Goal: Information Seeking & Learning: Learn about a topic

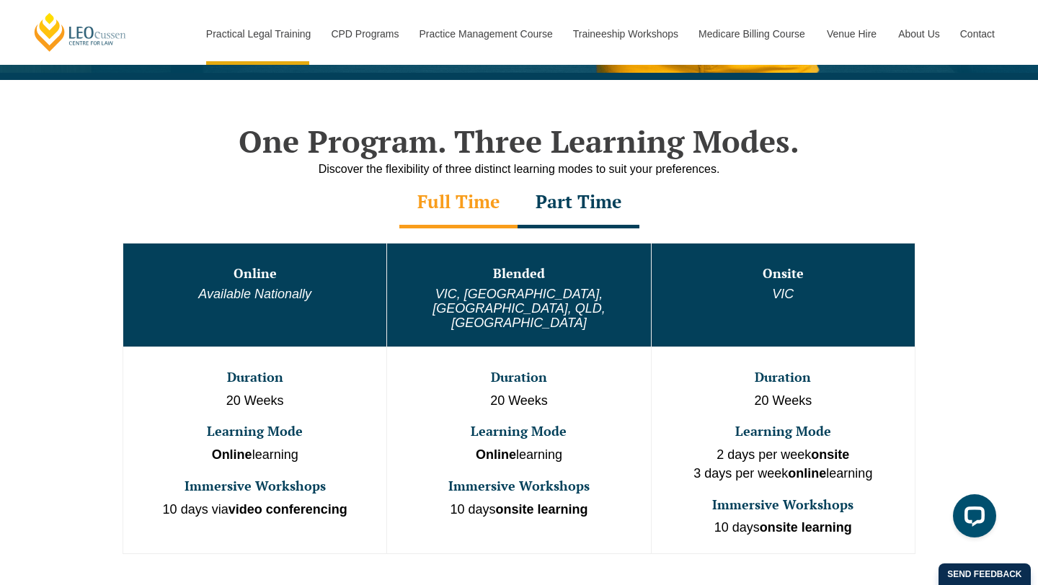
scroll to position [642, 0]
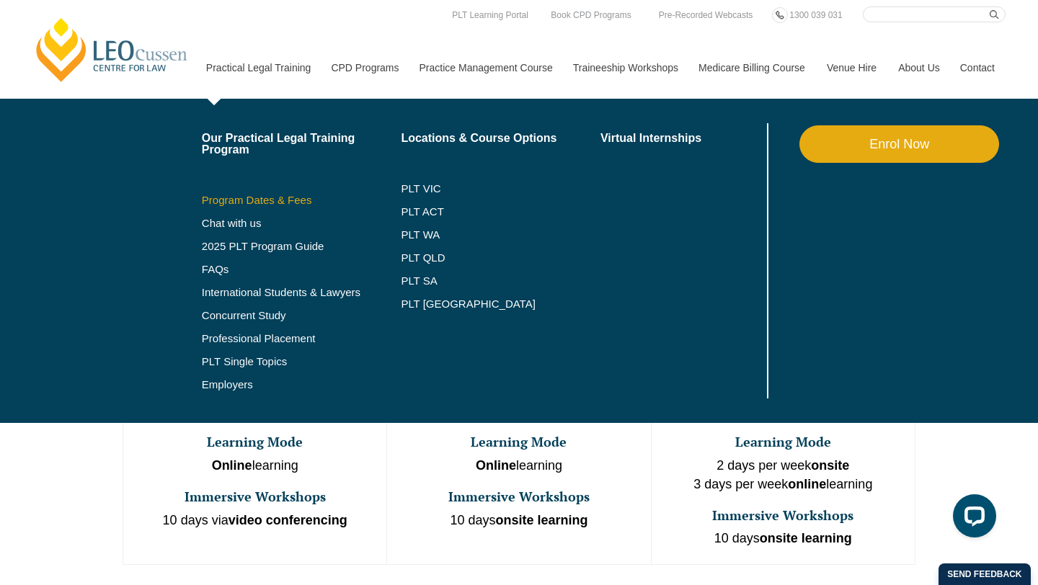
click at [264, 203] on link "Program Dates & Fees" at bounding box center [302, 201] width 200 height 12
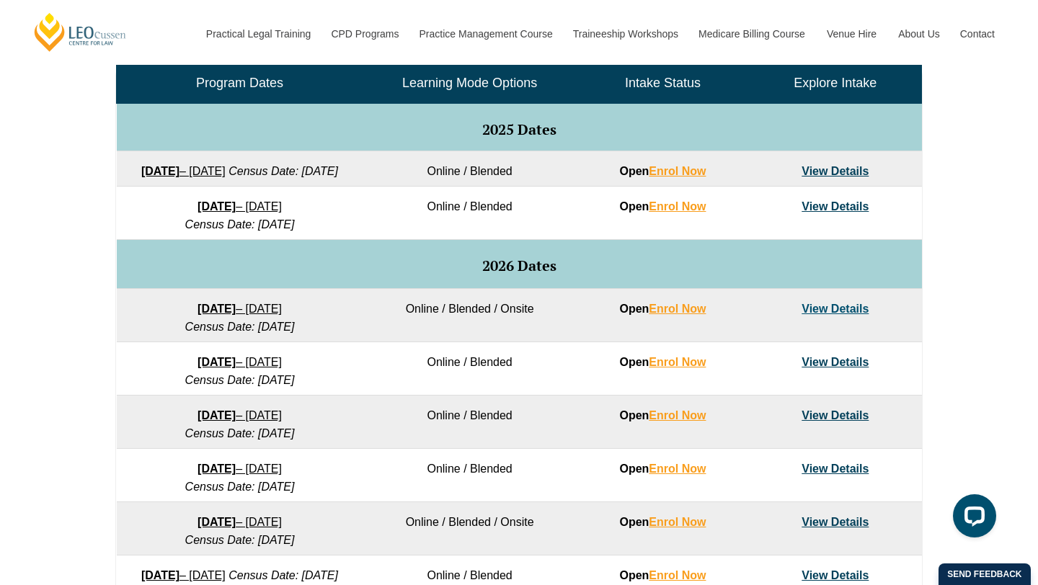
scroll to position [717, 0]
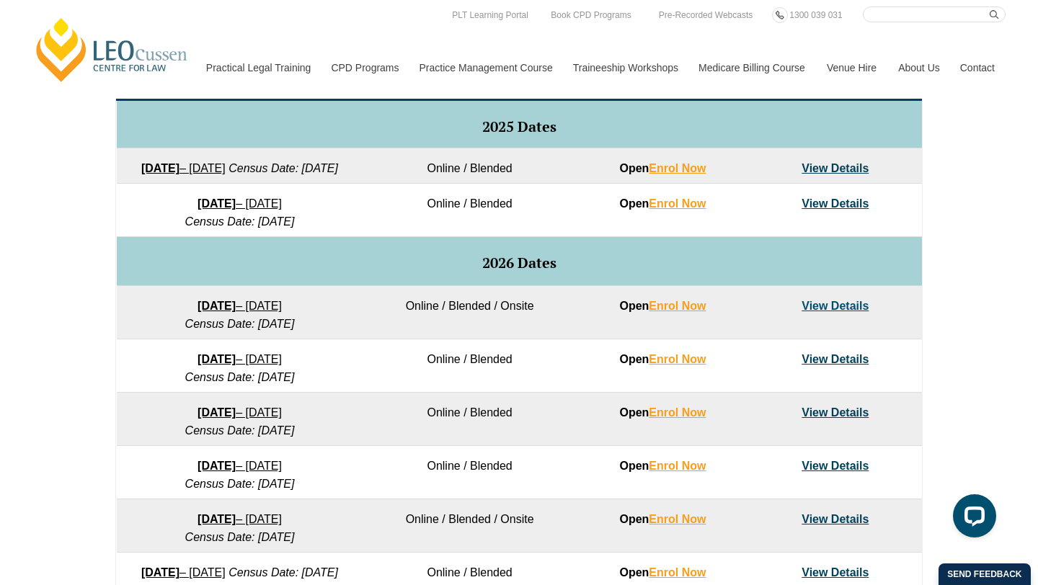
click at [817, 171] on link "View Details" at bounding box center [834, 168] width 67 height 12
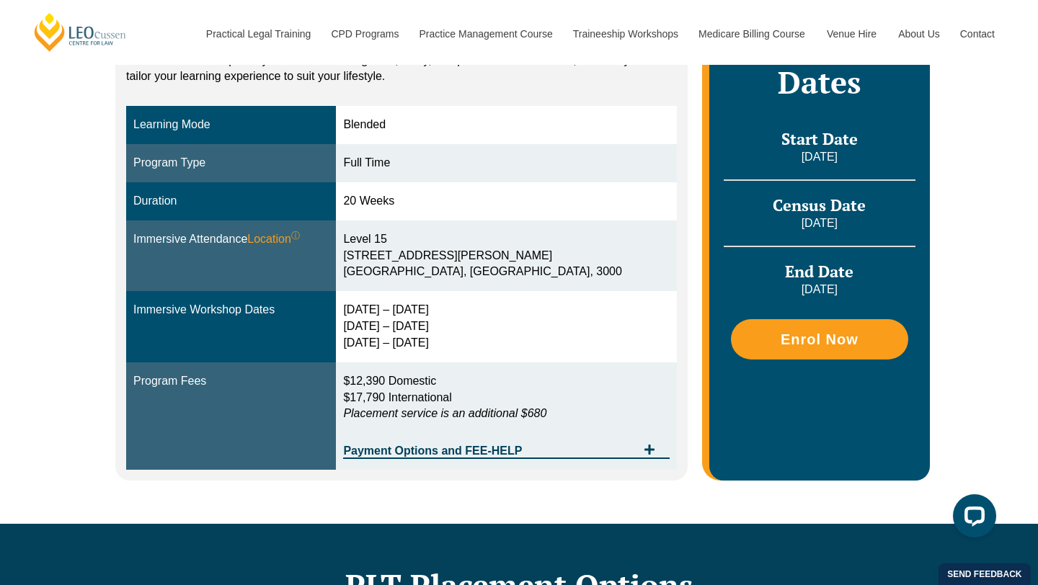
scroll to position [361, 0]
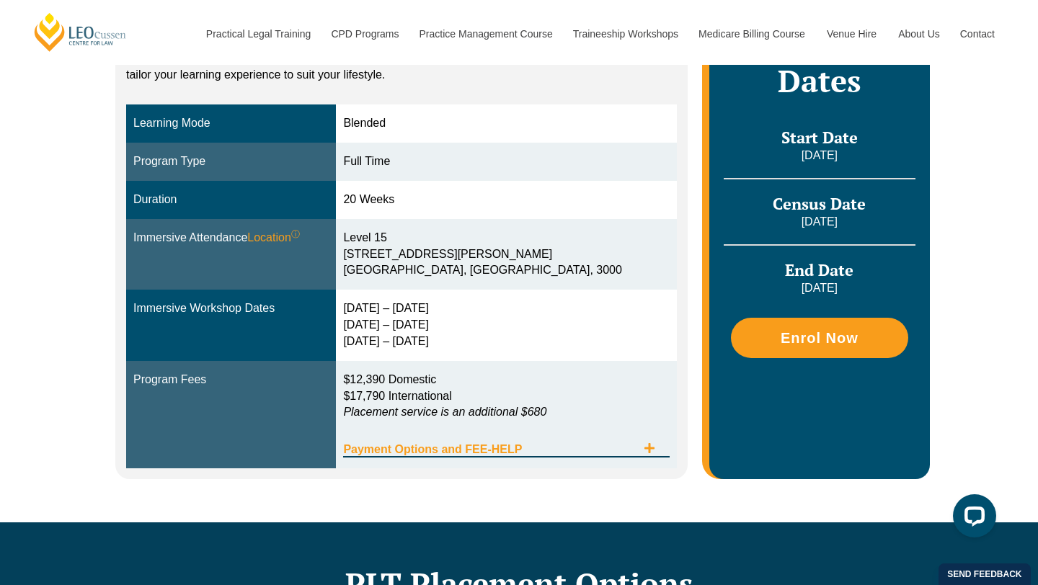
click at [649, 448] on icon "Tabs. Open items with Enter or Space, close with Escape and navigate using the …" at bounding box center [649, 448] width 10 height 10
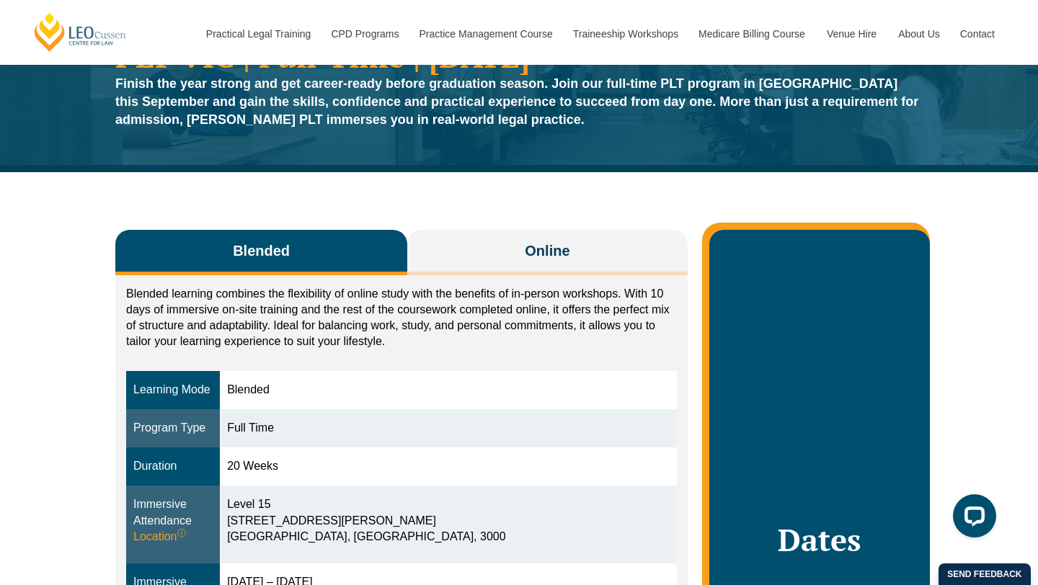
scroll to position [0, 0]
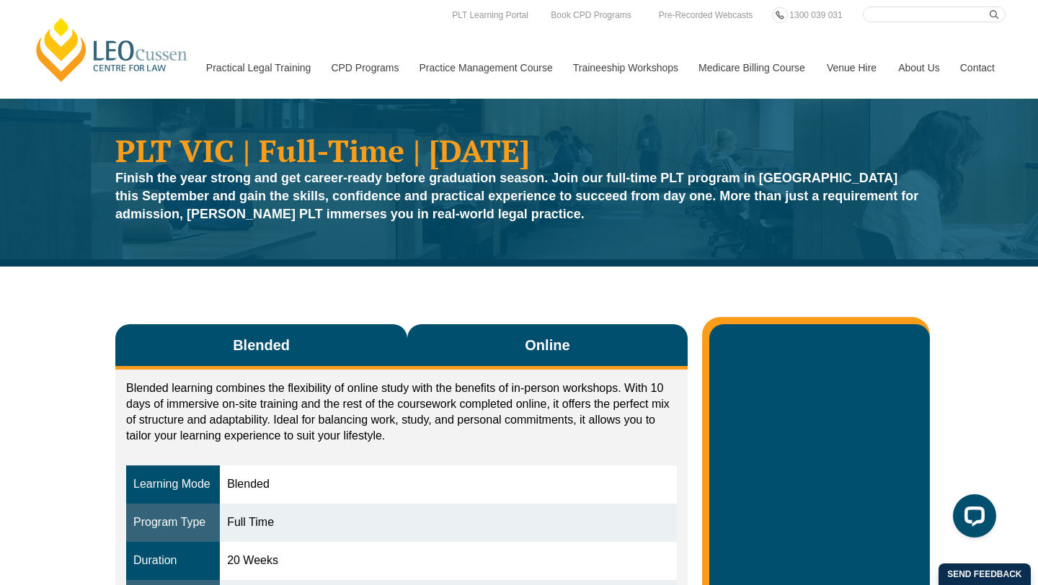
click at [556, 334] on button "Online" at bounding box center [547, 346] width 280 height 45
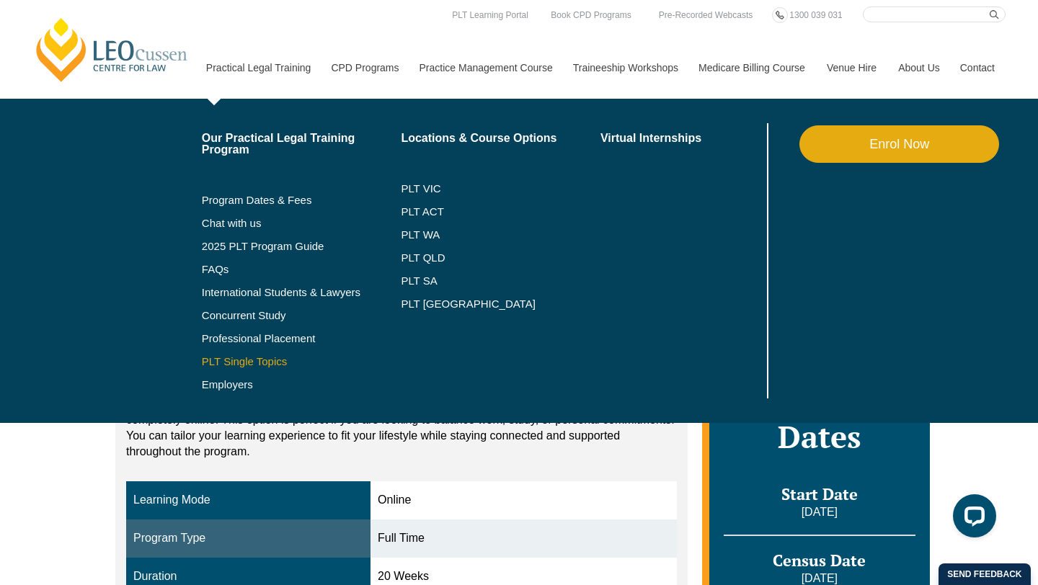
click at [231, 362] on link "PLT Single Topics" at bounding box center [302, 362] width 200 height 12
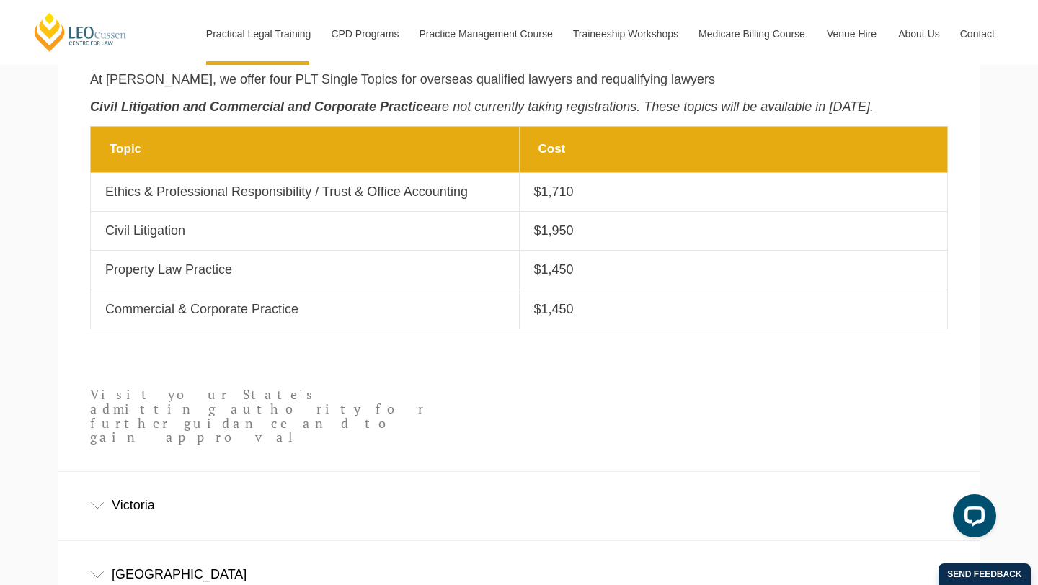
scroll to position [615, 0]
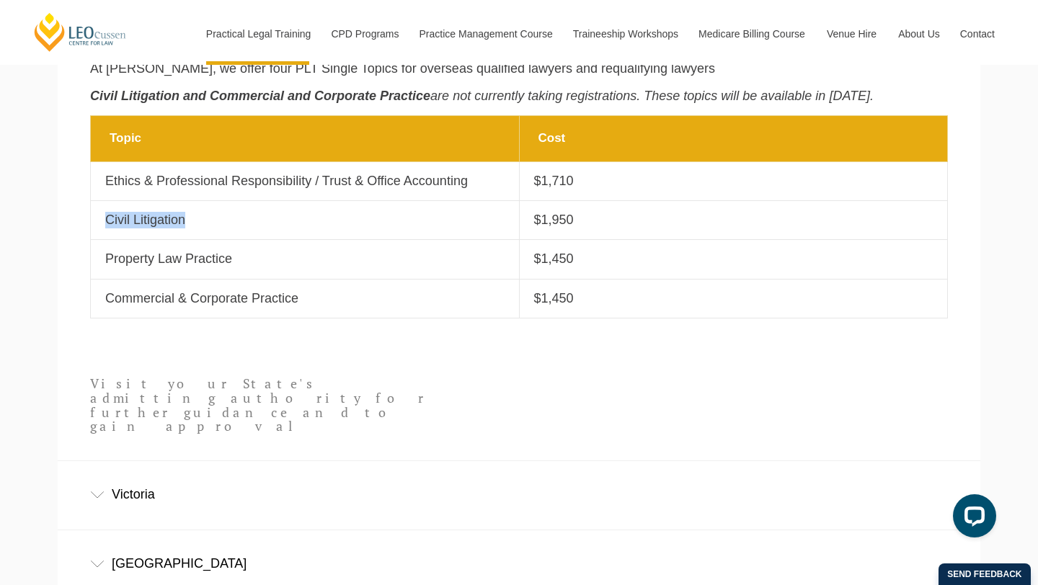
drag, startPoint x: 189, startPoint y: 228, endPoint x: 109, endPoint y: 228, distance: 80.0
click at [109, 228] on p "Civil Litigation" at bounding box center [304, 220] width 399 height 17
click at [79, 297] on section "Topic Cost Topic Ethics & Professional Responsibility / Trust & Office Accounti…" at bounding box center [519, 224] width 922 height 218
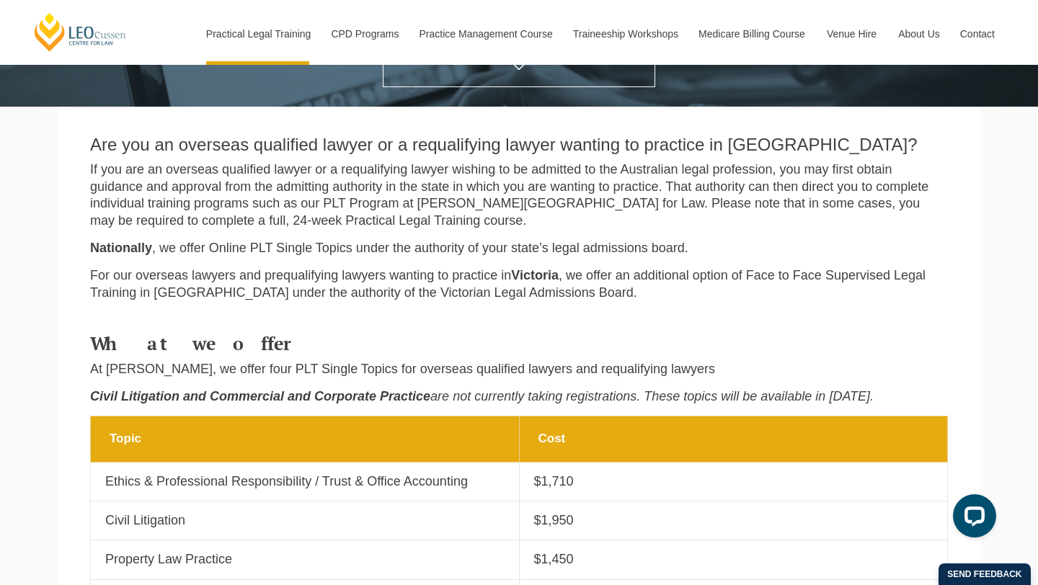
scroll to position [316, 0]
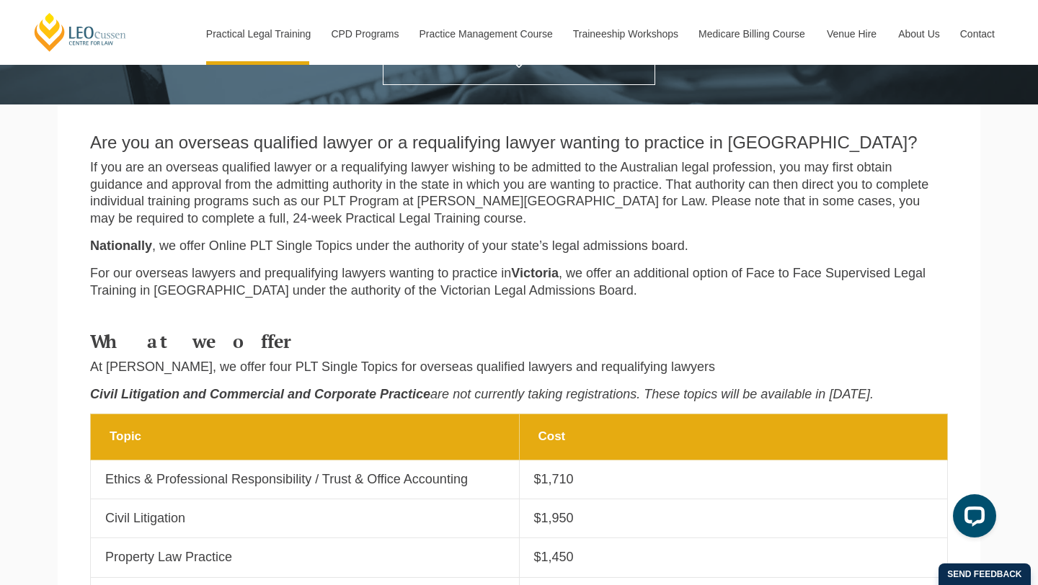
click at [396, 347] on h4 "What we offer" at bounding box center [519, 342] width 858 height 20
click at [298, 288] on p "For our overseas lawyers and prequalifying lawyers wanting to practice in Victo…" at bounding box center [519, 282] width 858 height 34
click at [297, 288] on p "For our overseas lawyers and prequalifying lawyers wanting to practice in Victo…" at bounding box center [519, 282] width 858 height 34
